Goal: Task Accomplishment & Management: Complete application form

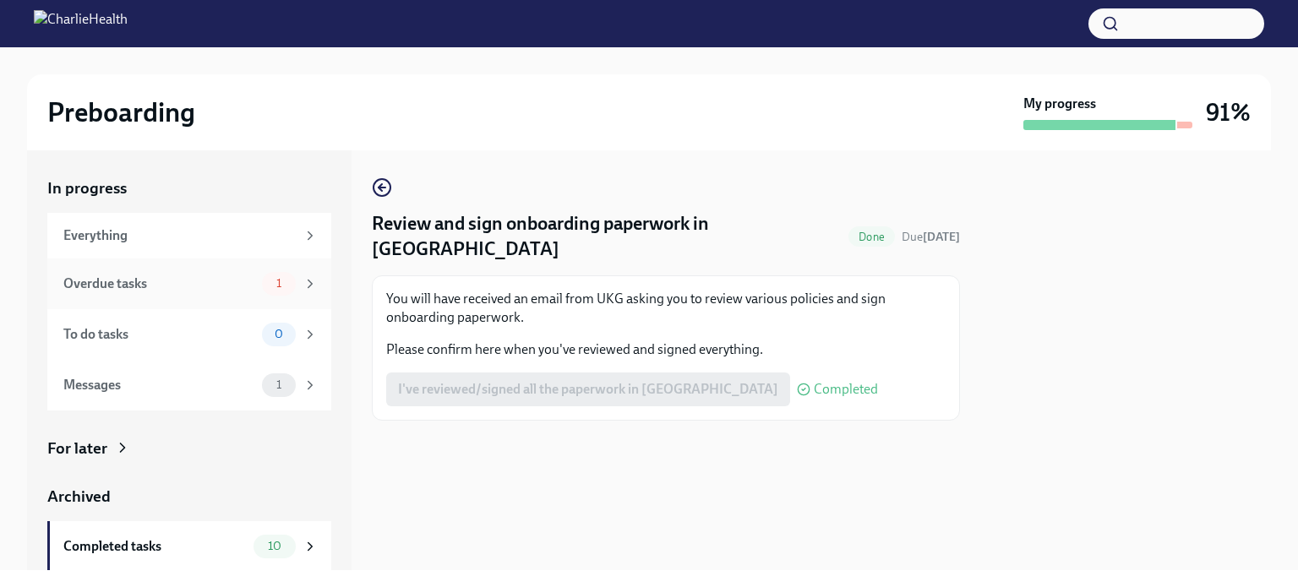
click at [155, 297] on div "Overdue tasks 1" at bounding box center [189, 284] width 284 height 51
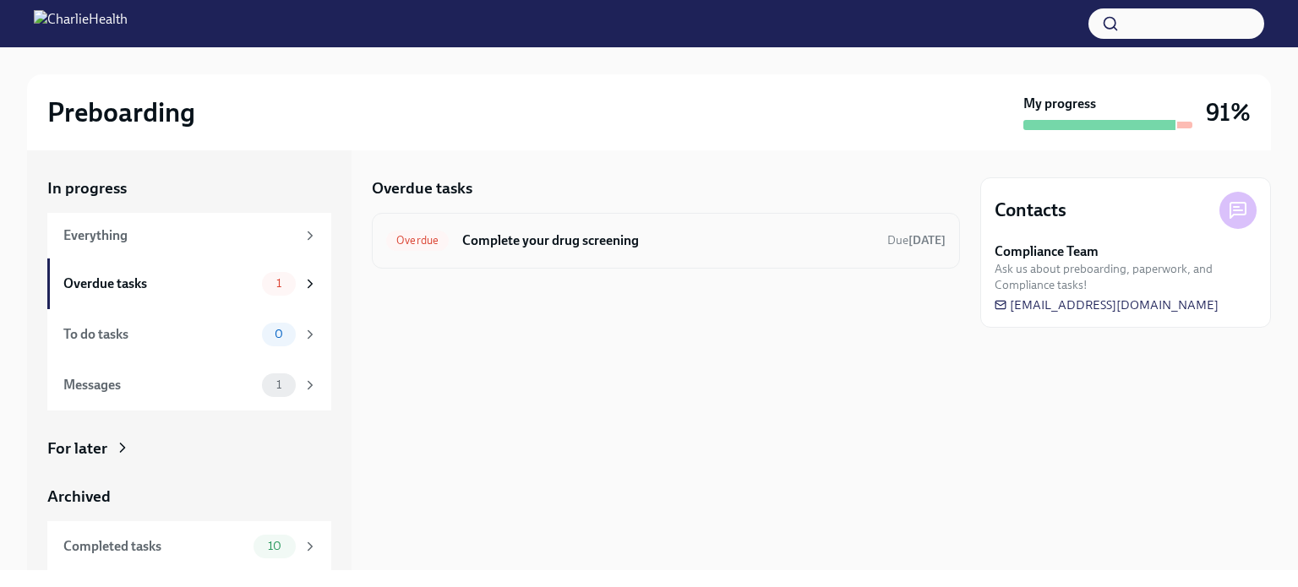
click at [525, 242] on h6 "Complete your drug screening" at bounding box center [667, 240] width 411 height 19
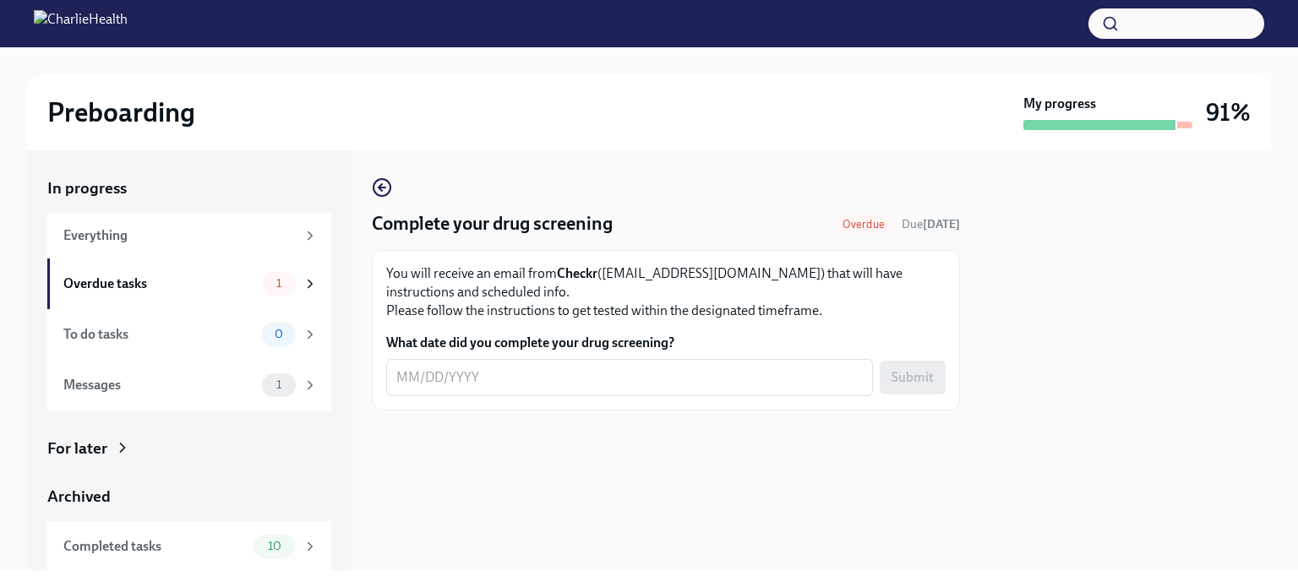
click at [625, 402] on div "You will receive an email from Checkr ([EMAIL_ADDRESS][DOMAIN_NAME]) that will …" at bounding box center [666, 330] width 588 height 161
click at [622, 384] on textarea "What date did you complete your drug screening?" at bounding box center [629, 378] width 466 height 20
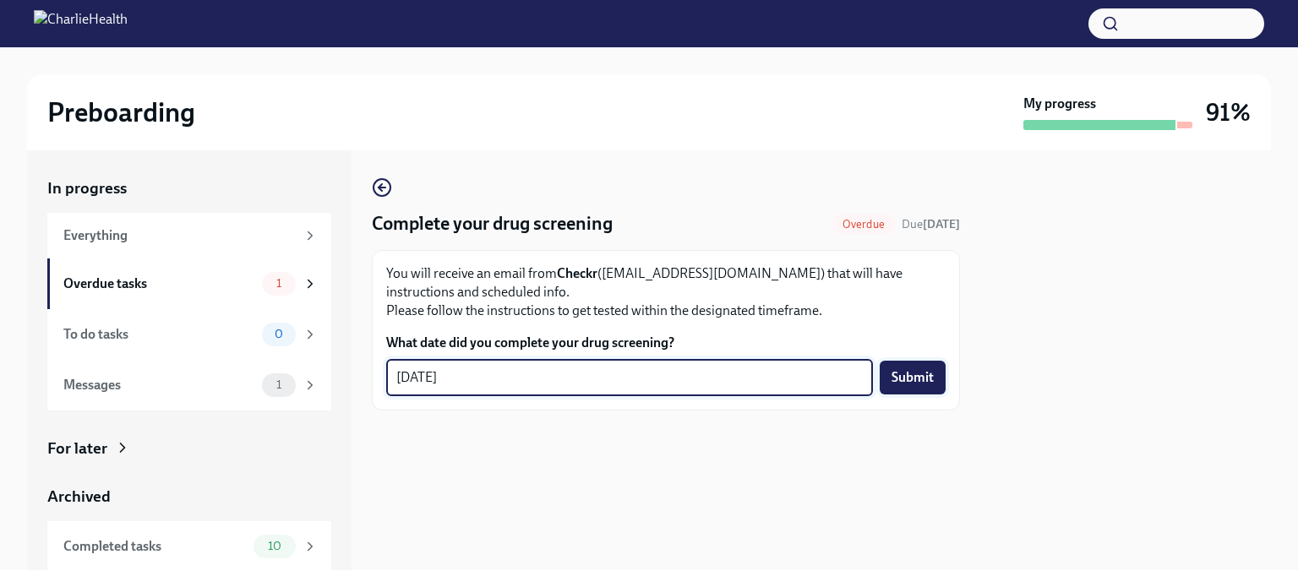
type textarea "[DATE]"
click at [919, 381] on span "Submit" at bounding box center [912, 377] width 42 height 17
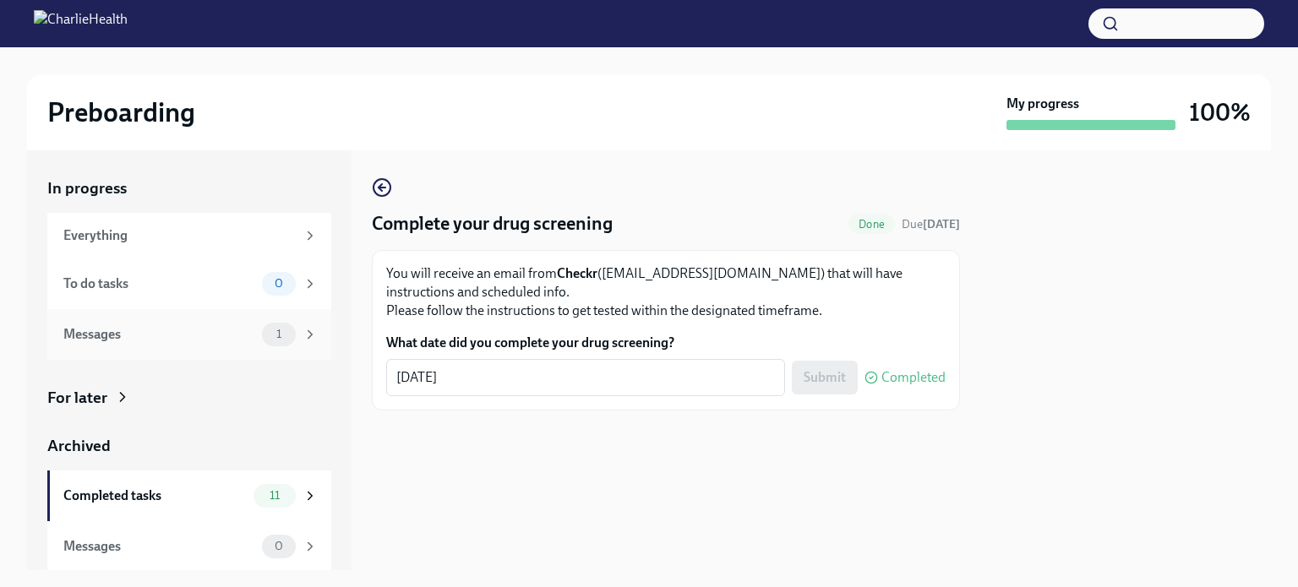
click at [162, 330] on div "Messages" at bounding box center [159, 334] width 192 height 19
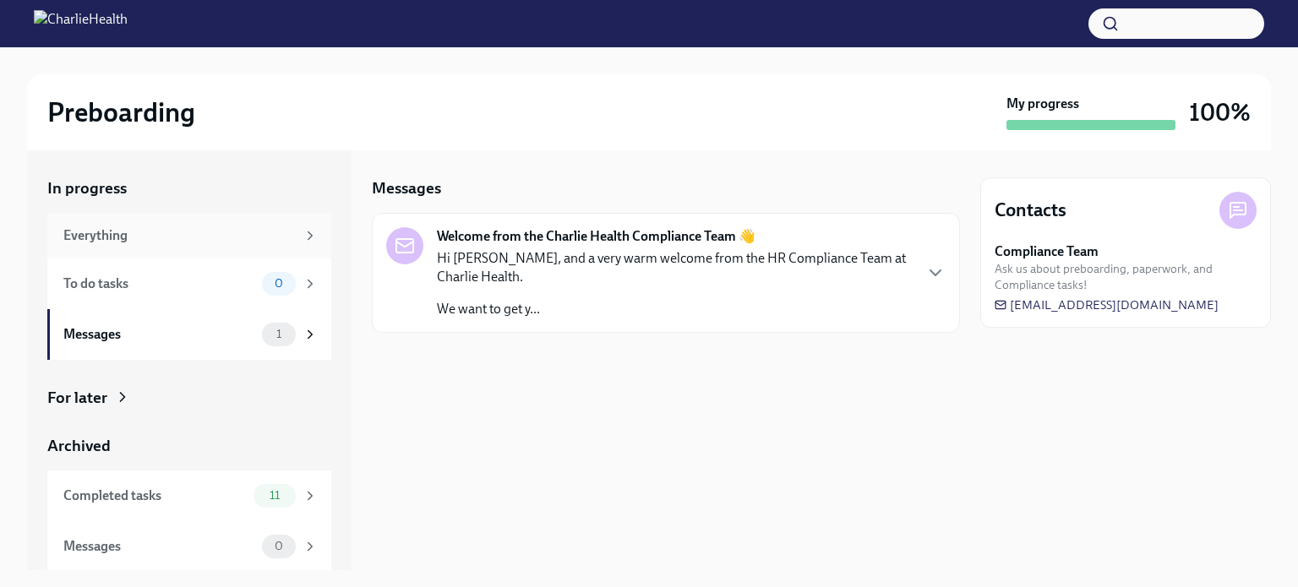
click at [112, 243] on div "Everything" at bounding box center [179, 235] width 232 height 19
click at [234, 246] on div "Everything" at bounding box center [189, 236] width 284 height 46
